Goal: Information Seeking & Learning: Learn about a topic

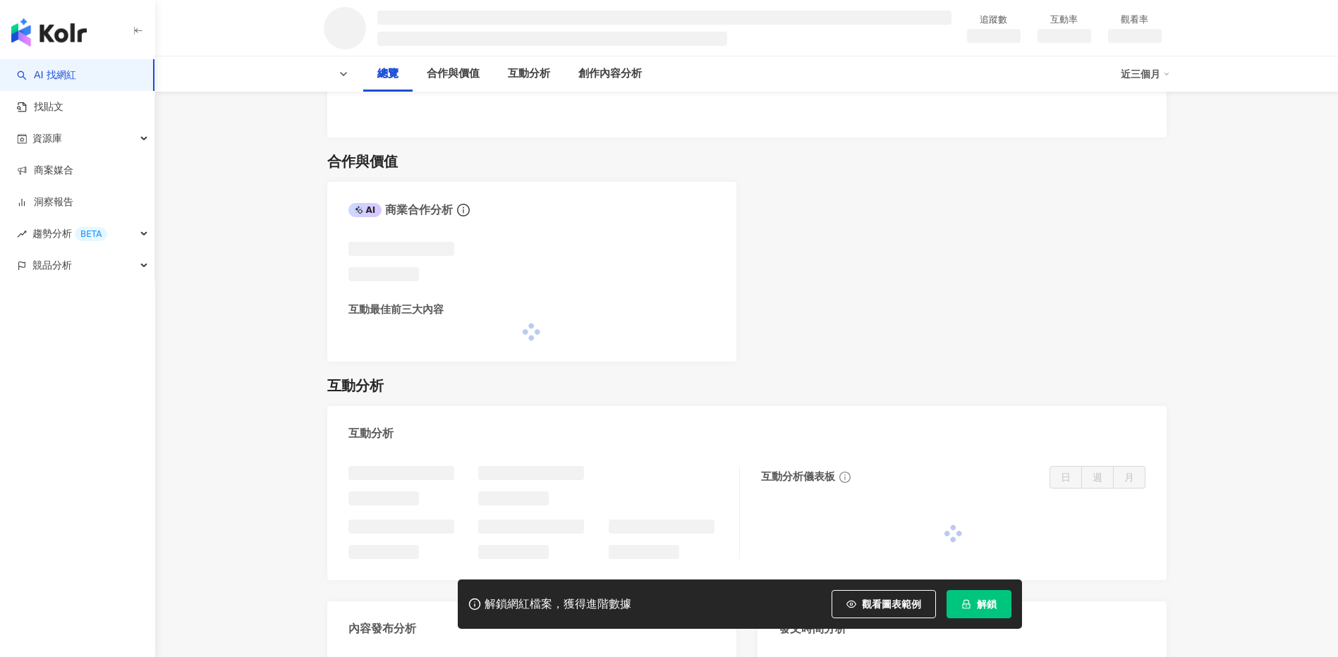
scroll to position [648, 0]
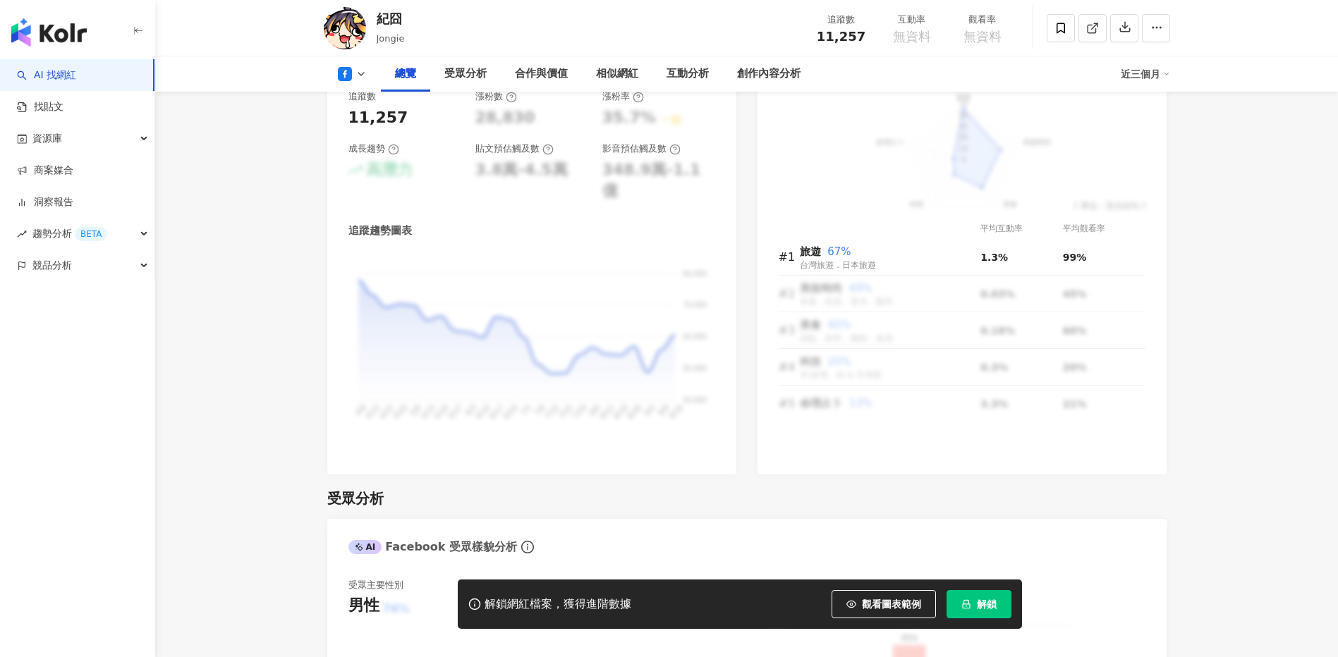
scroll to position [722, 0]
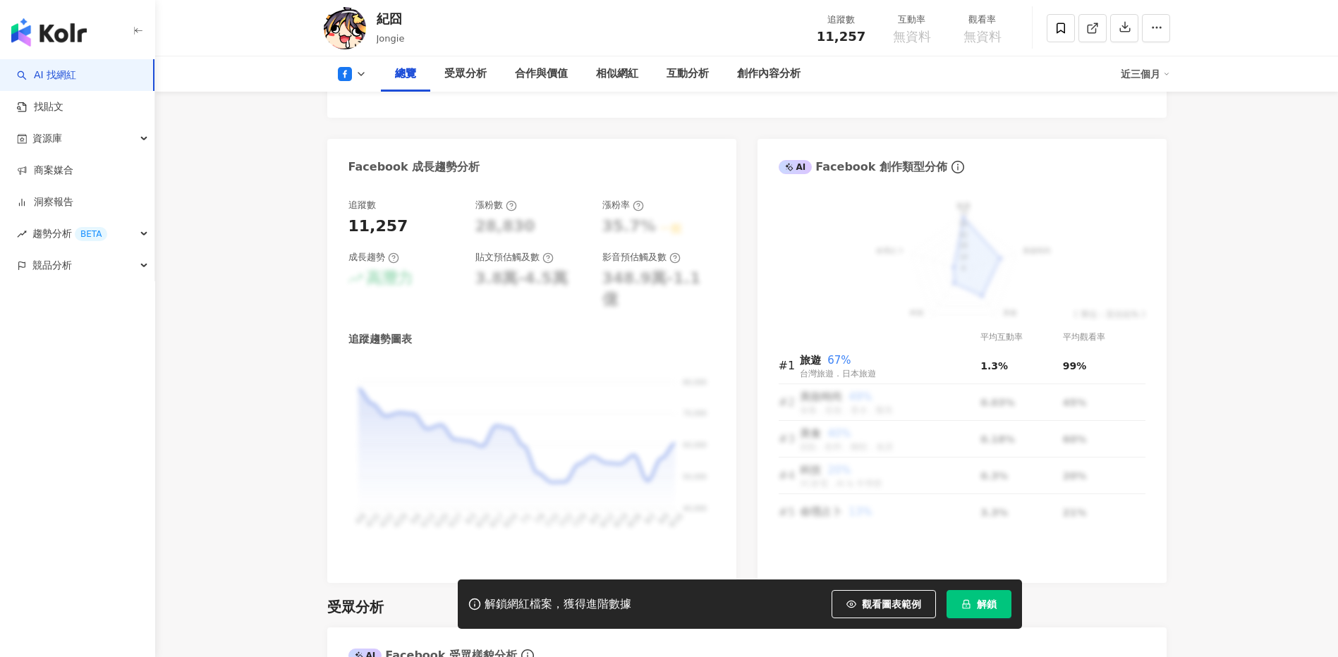
click at [342, 83] on div "總覽 受眾分析 合作與價值 相似網紅 互動分析 創作內容分析 近三個月" at bounding box center [747, 73] width 846 height 35
click at [359, 73] on polyline at bounding box center [361, 74] width 6 height 3
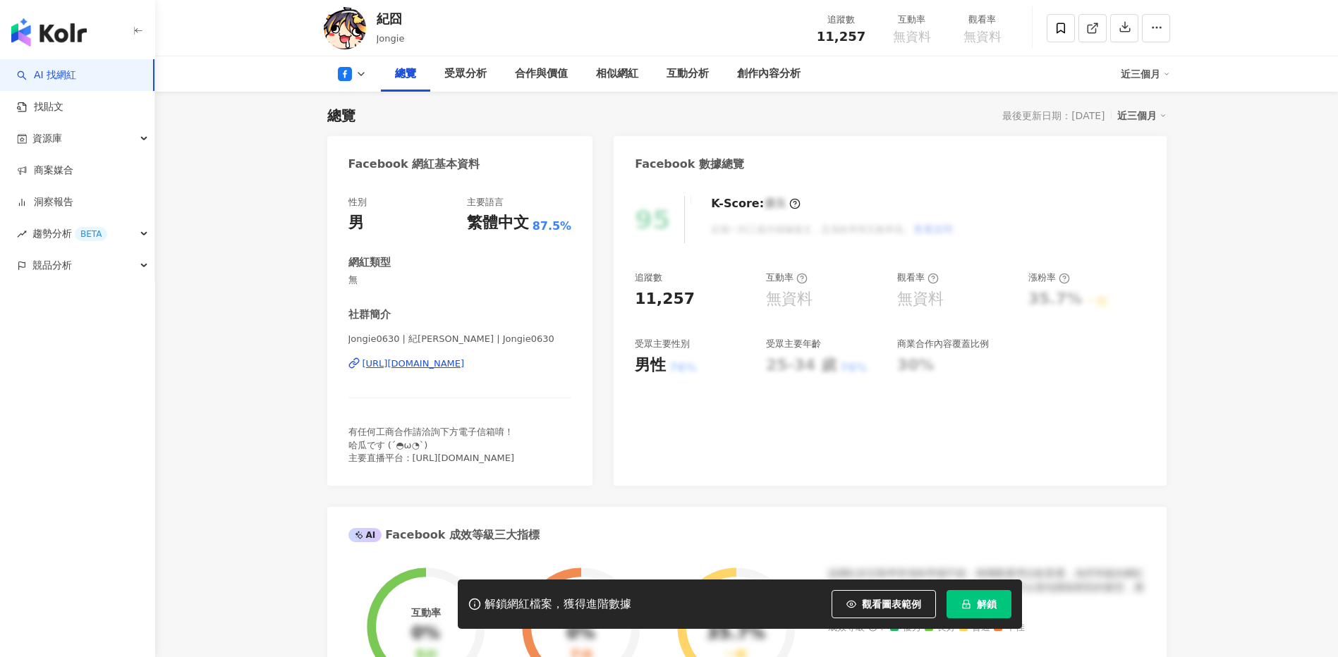
click at [363, 75] on icon at bounding box center [361, 73] width 11 height 11
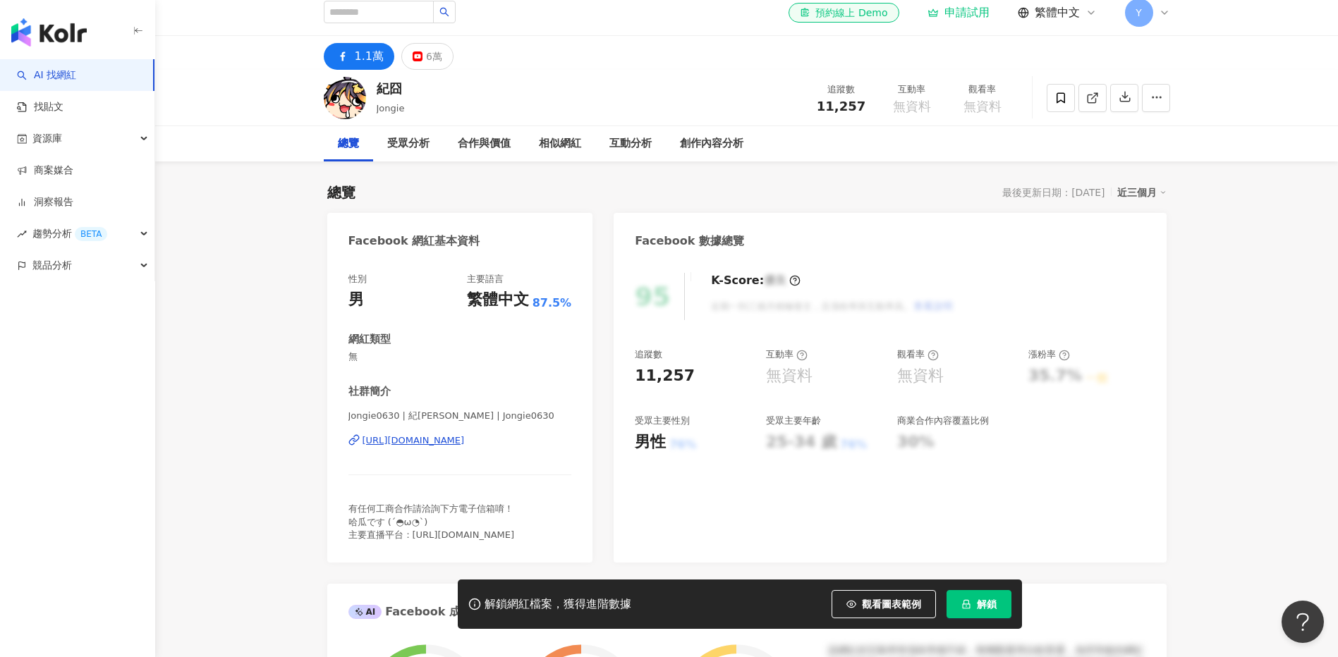
scroll to position [0, 0]
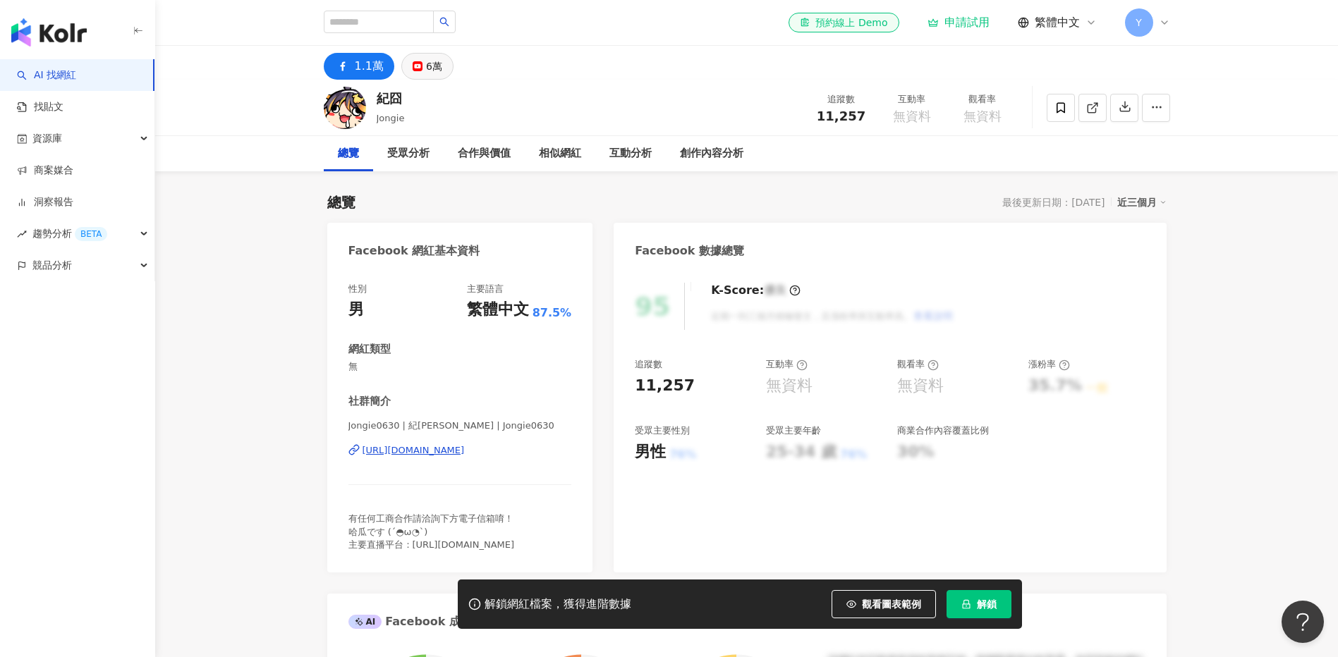
click at [422, 66] on button "6萬" at bounding box center [427, 66] width 52 height 27
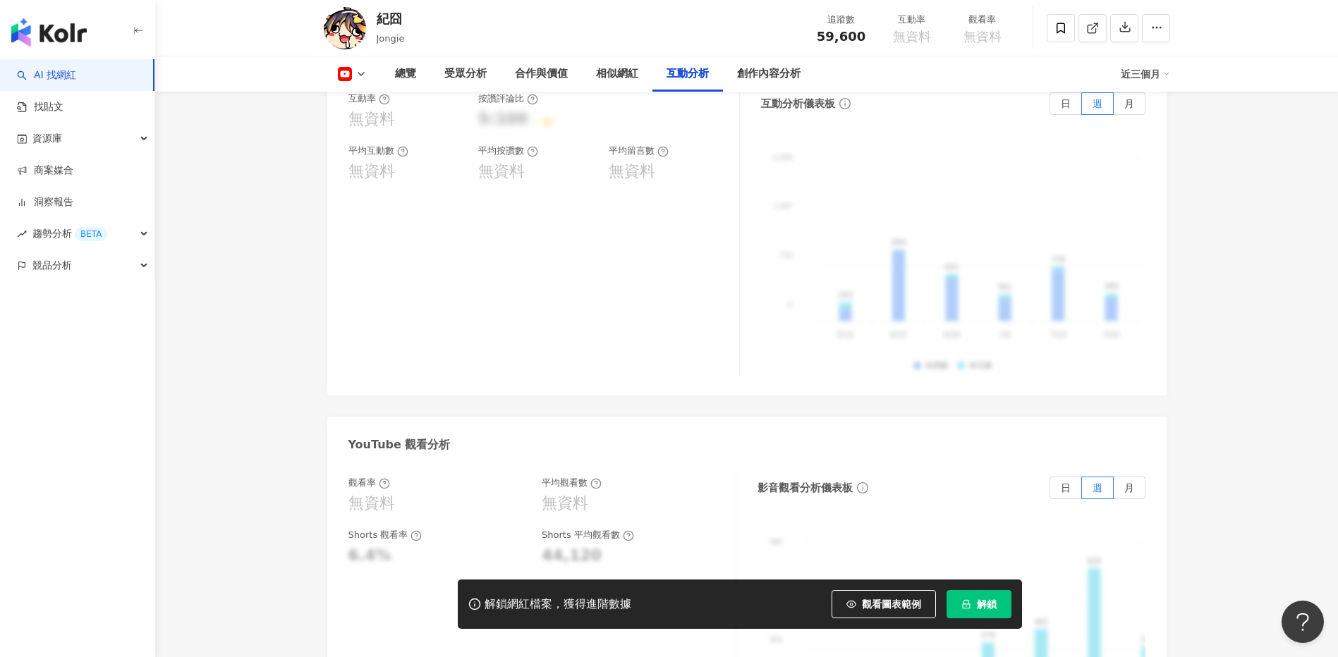
scroll to position [2469, 0]
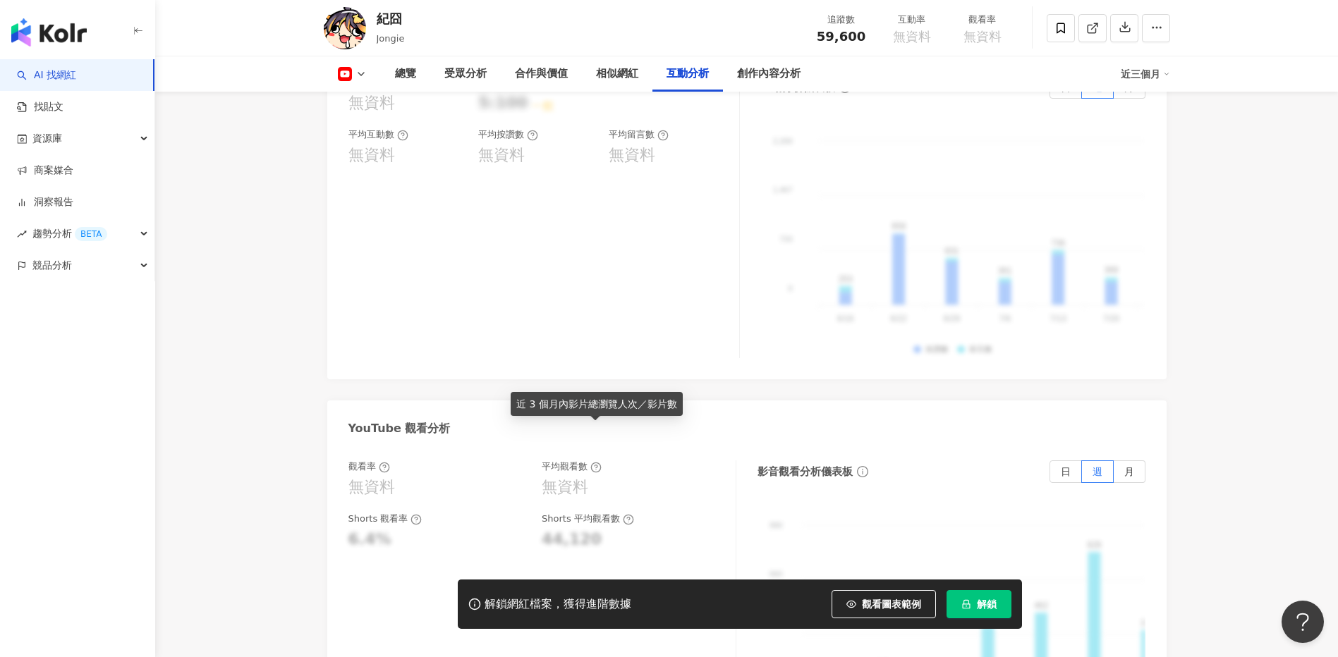
click at [596, 462] on icon at bounding box center [595, 467] width 11 height 11
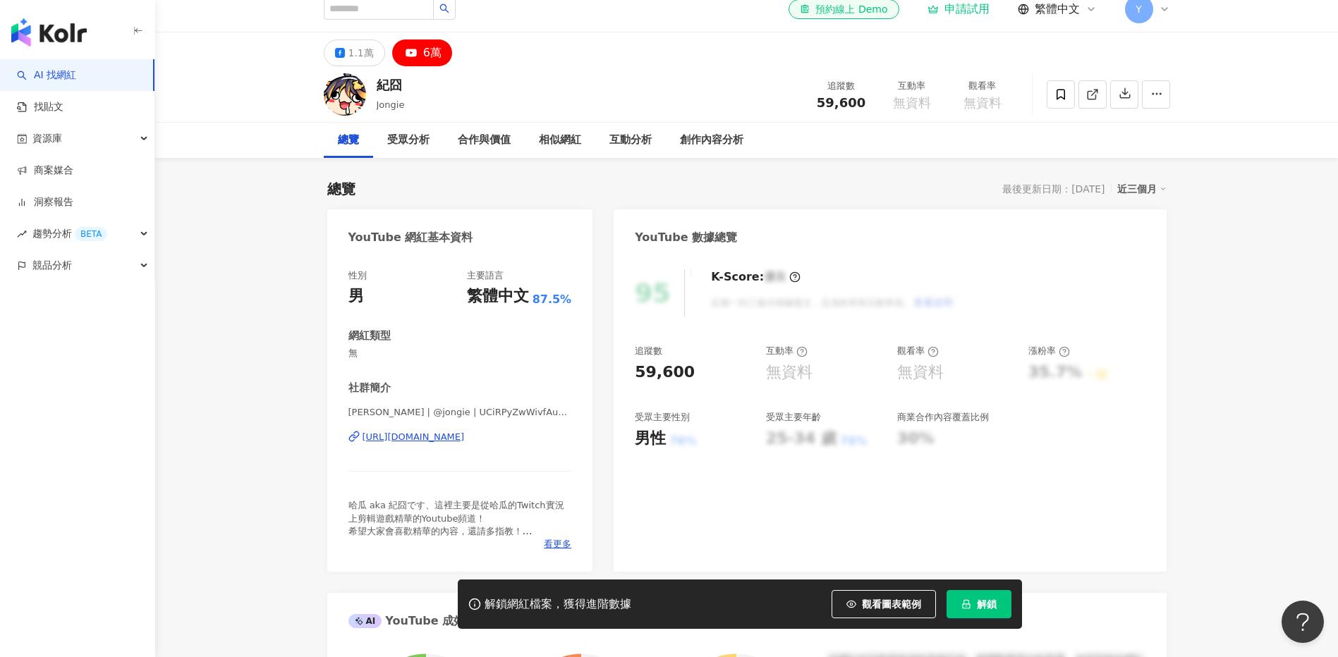
scroll to position [0, 0]
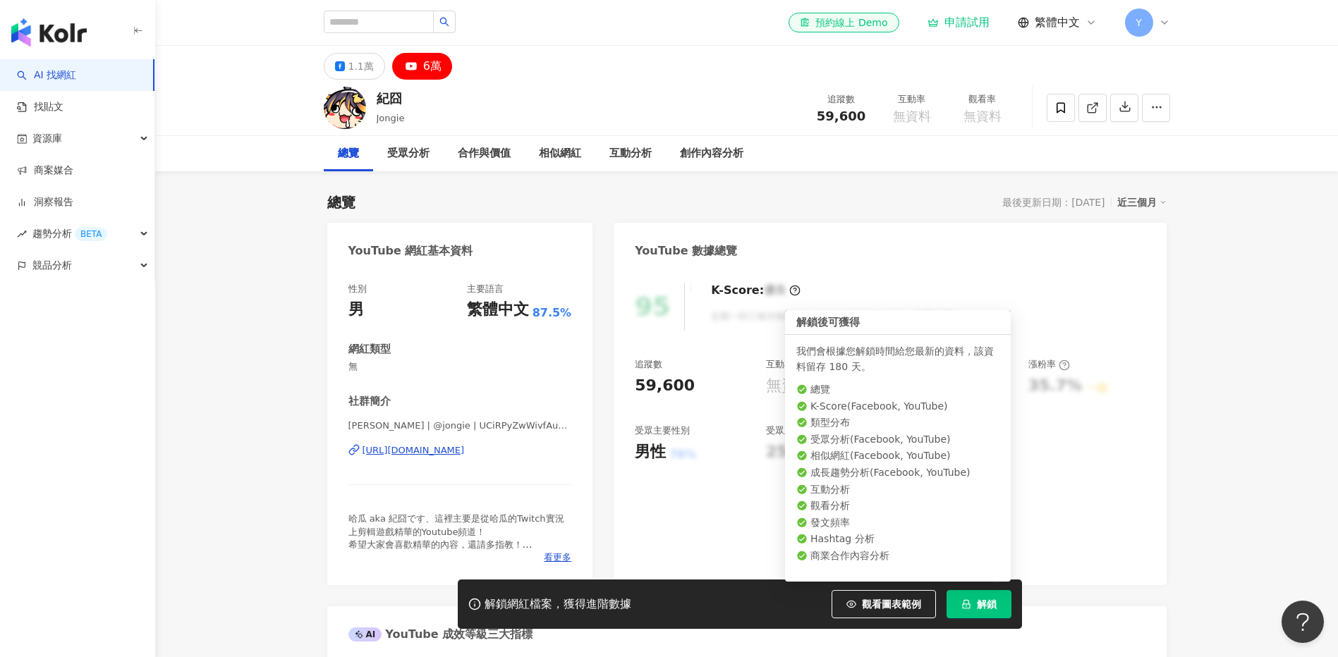
click at [975, 600] on button "解鎖" at bounding box center [979, 604] width 65 height 28
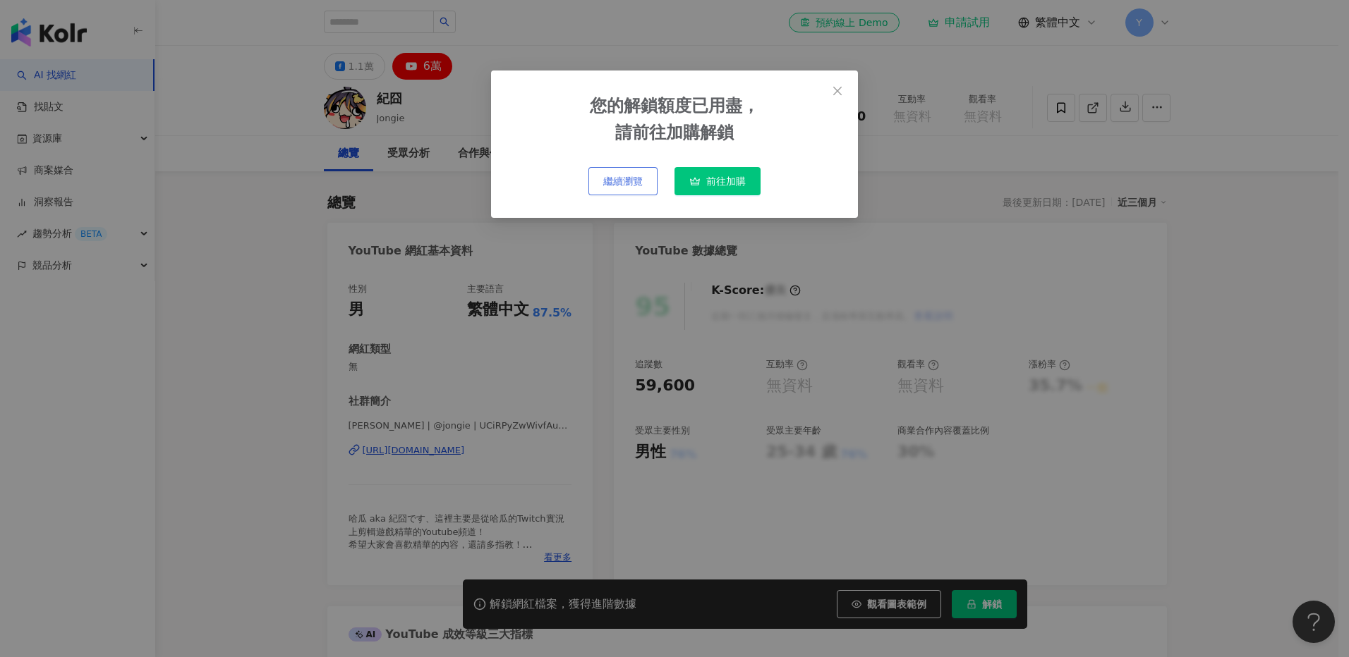
click at [619, 171] on button "繼續瀏覽" at bounding box center [622, 181] width 69 height 28
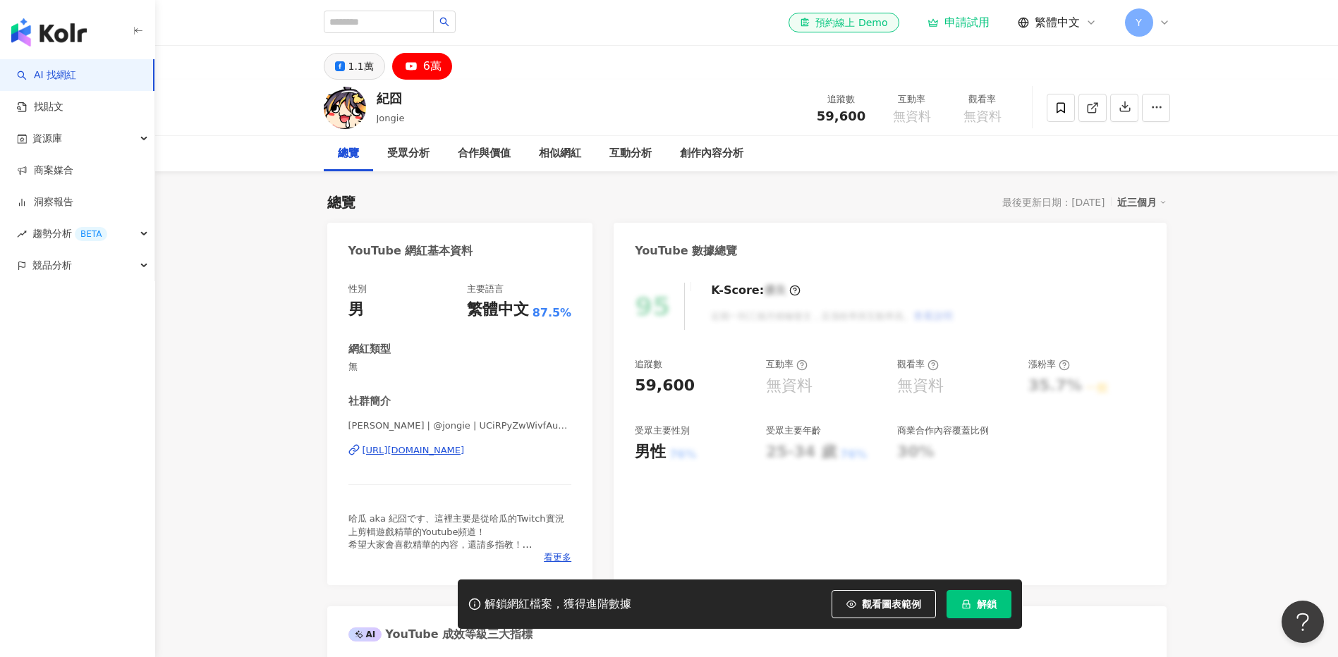
click at [342, 68] on icon at bounding box center [340, 66] width 10 height 10
click at [353, 102] on img at bounding box center [345, 108] width 42 height 42
click at [429, 450] on div "https://www.facebook.com/622319881247503" at bounding box center [414, 450] width 102 height 13
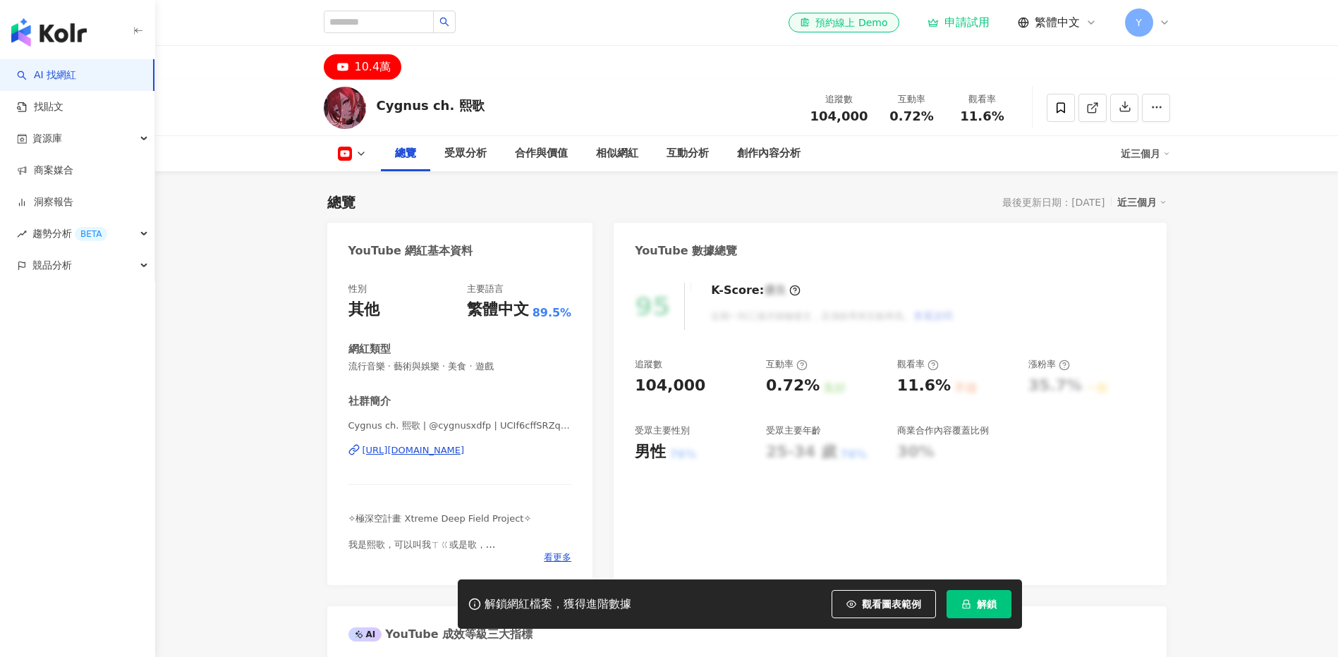
scroll to position [87, 0]
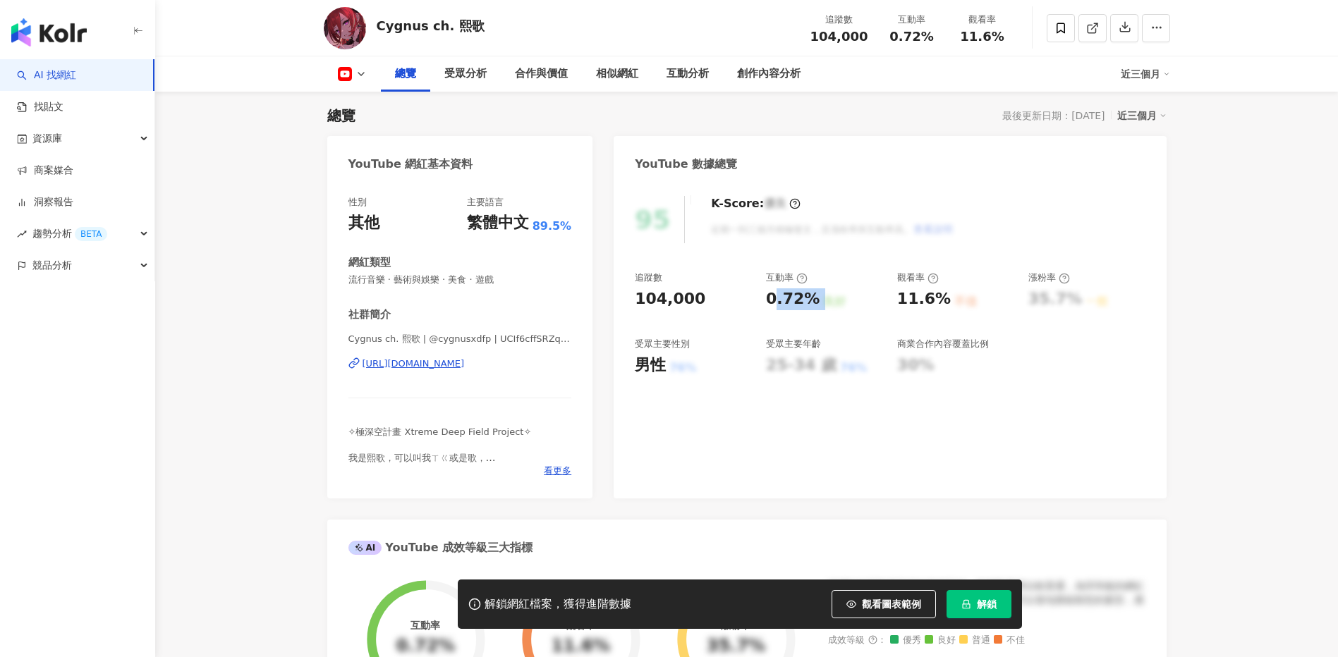
drag, startPoint x: 827, startPoint y: 299, endPoint x: 840, endPoint y: 299, distance: 12.7
click at [840, 299] on div "0.72% 良好" at bounding box center [824, 299] width 117 height 22
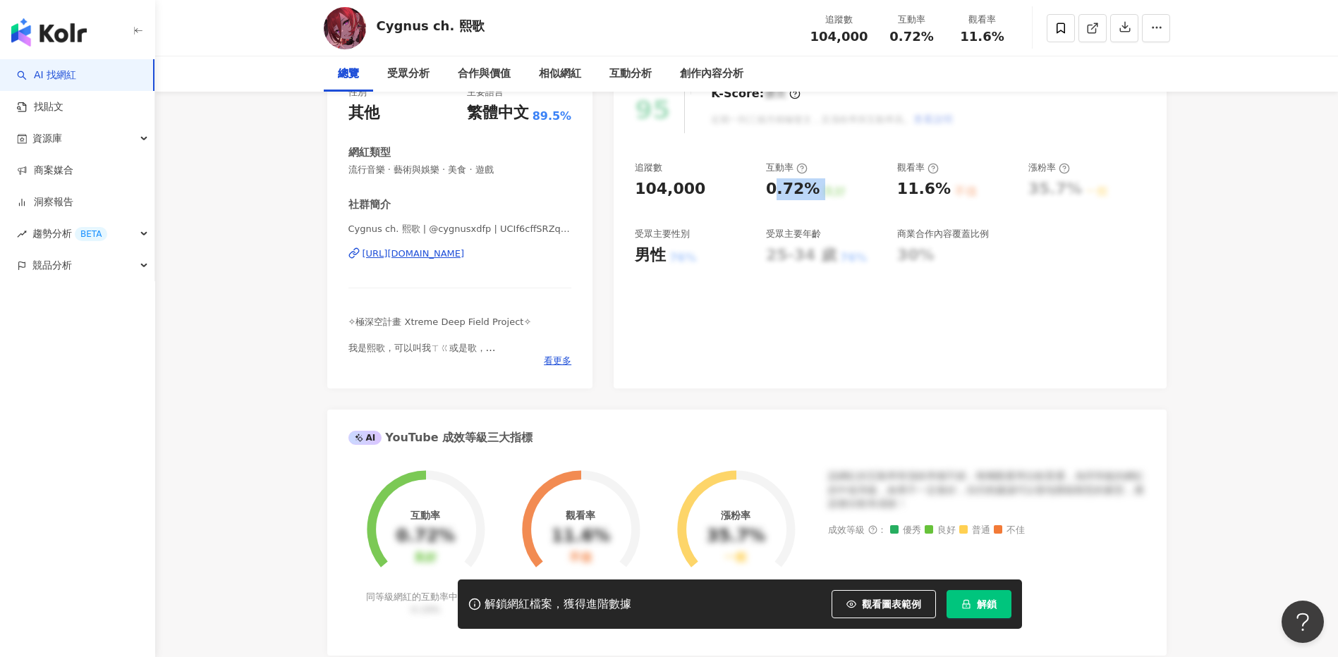
scroll to position [16, 0]
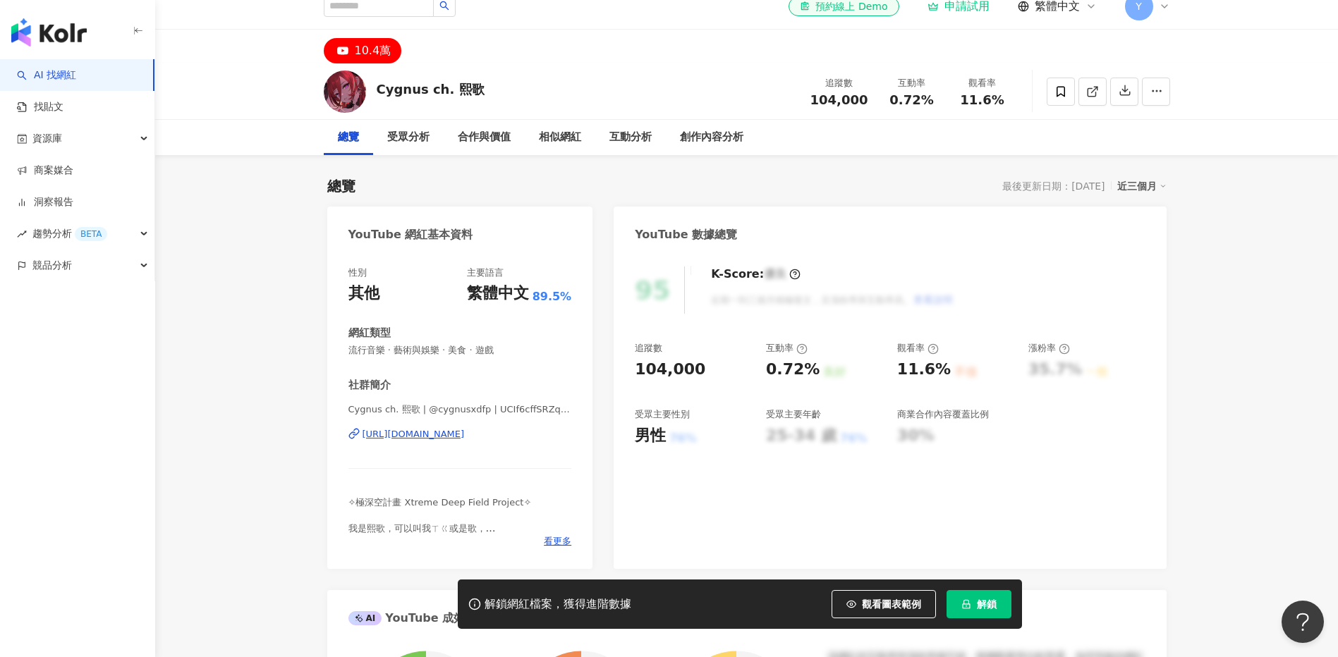
click at [733, 374] on div "104,000" at bounding box center [693, 370] width 117 height 22
copy div "0.72%"
drag, startPoint x: 766, startPoint y: 368, endPoint x: 806, endPoint y: 369, distance: 40.2
click at [806, 369] on div "0.72%" at bounding box center [793, 370] width 54 height 22
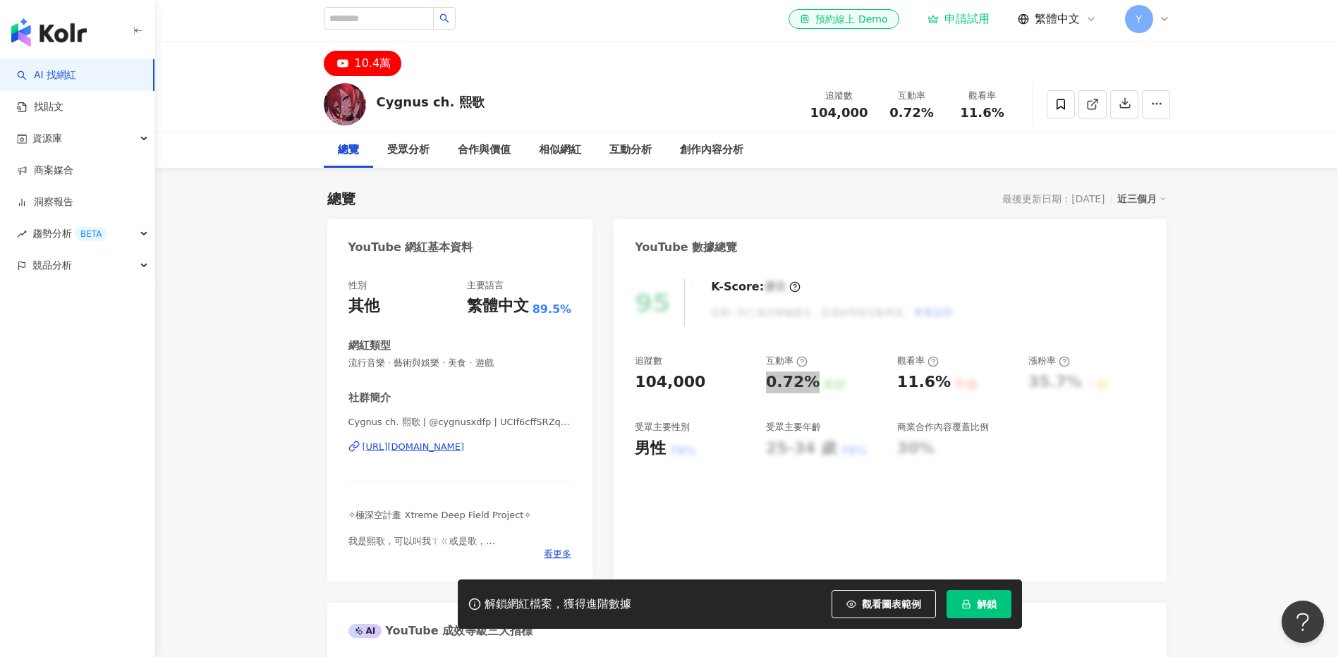
scroll to position [0, 0]
